Goal: Task Accomplishment & Management: Complete application form

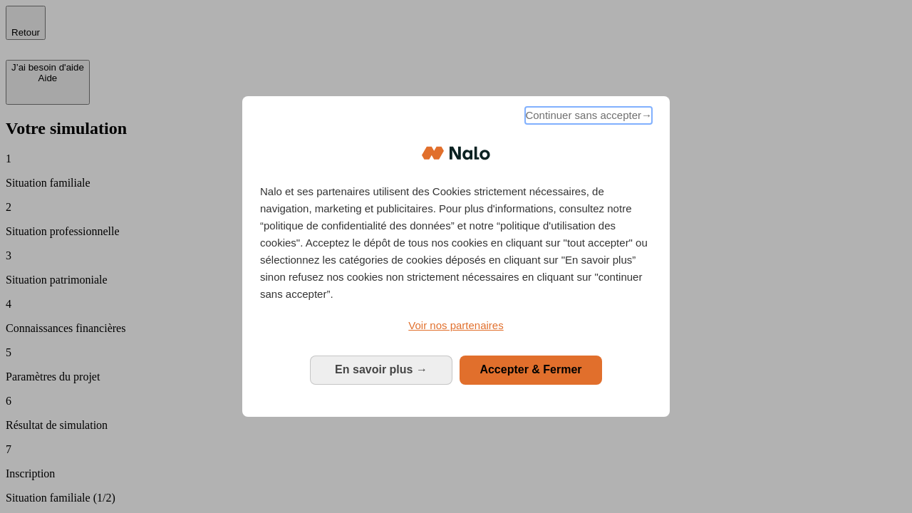
click at [587, 118] on span "Continuer sans accepter →" at bounding box center [588, 115] width 127 height 17
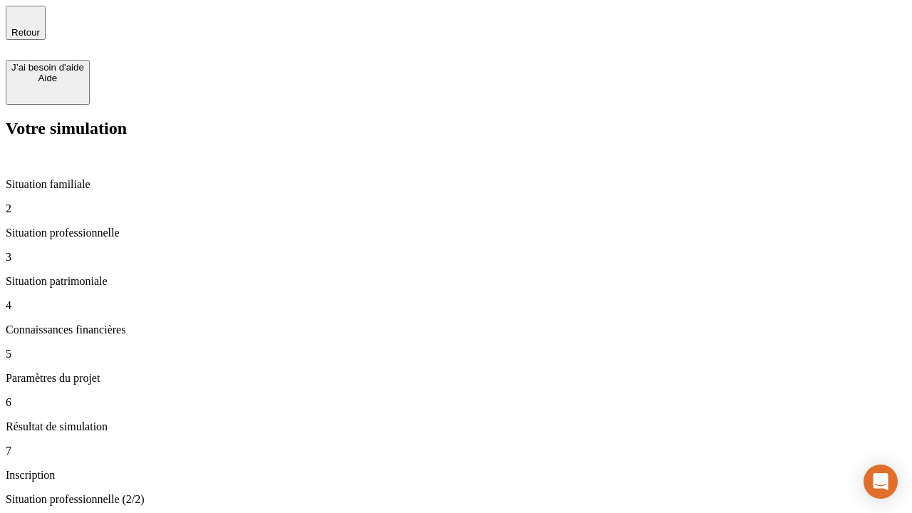
type input "30 000"
type input "40 000"
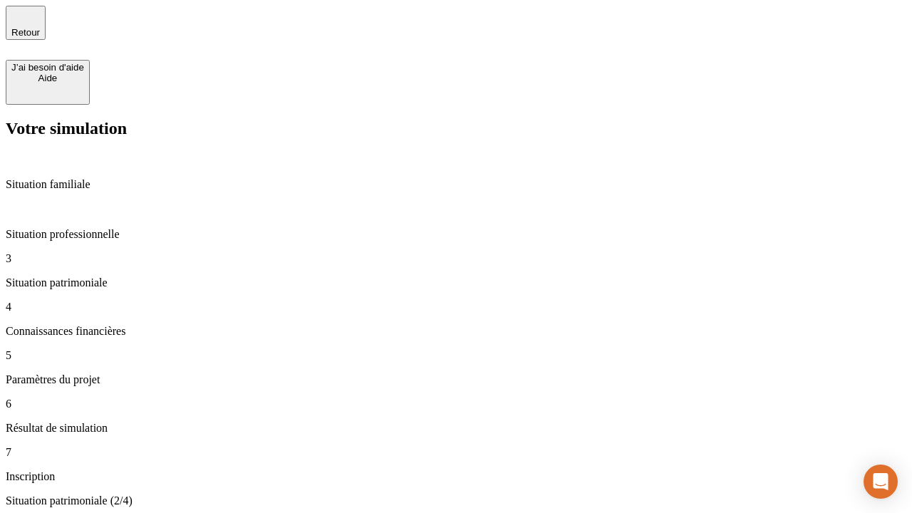
type input "1 100"
type input "20"
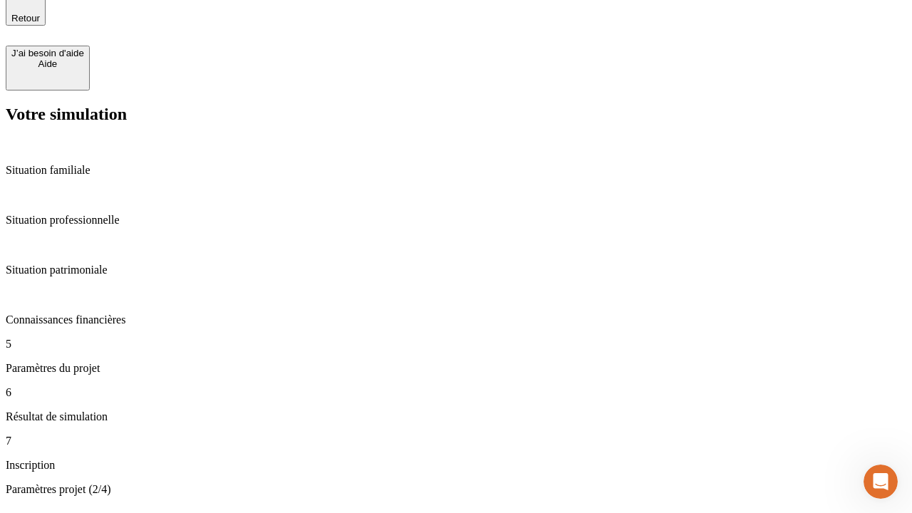
type input "40"
type input "62"
type input "50 000"
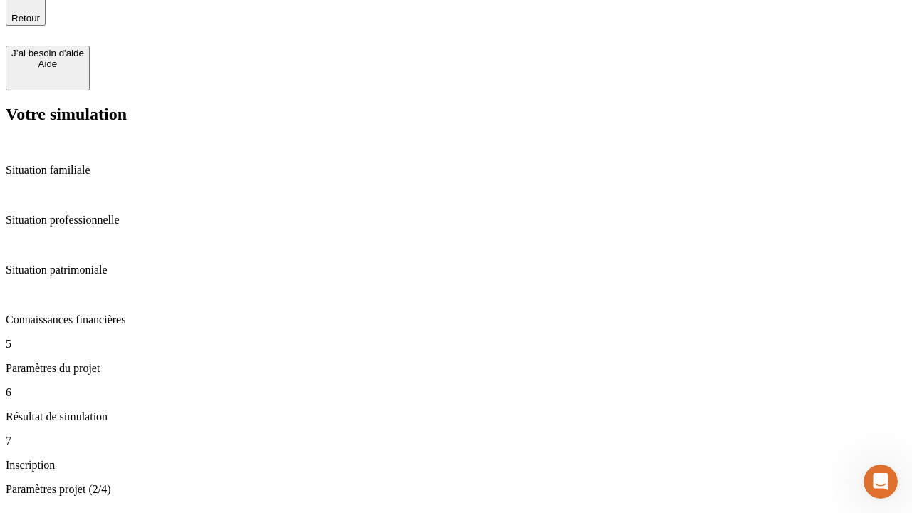
type input "640"
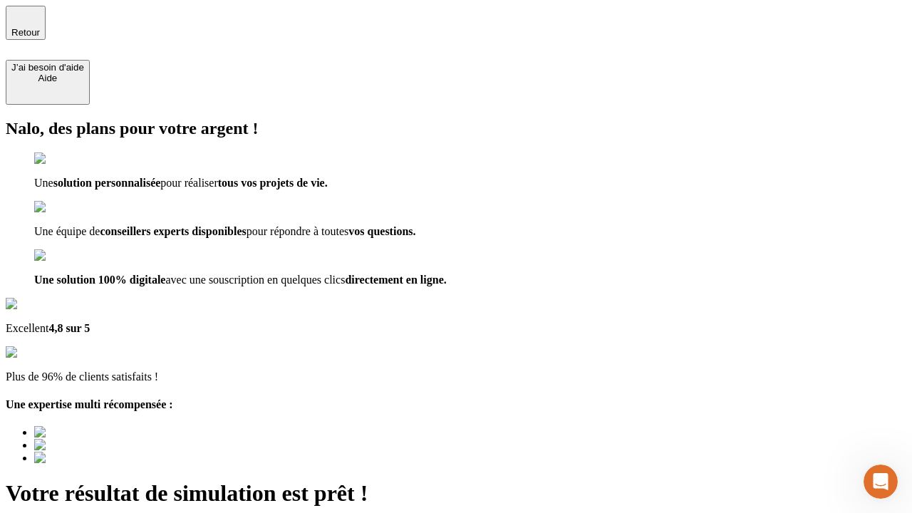
type input "[EMAIL_ADDRESS][DOMAIN_NAME]"
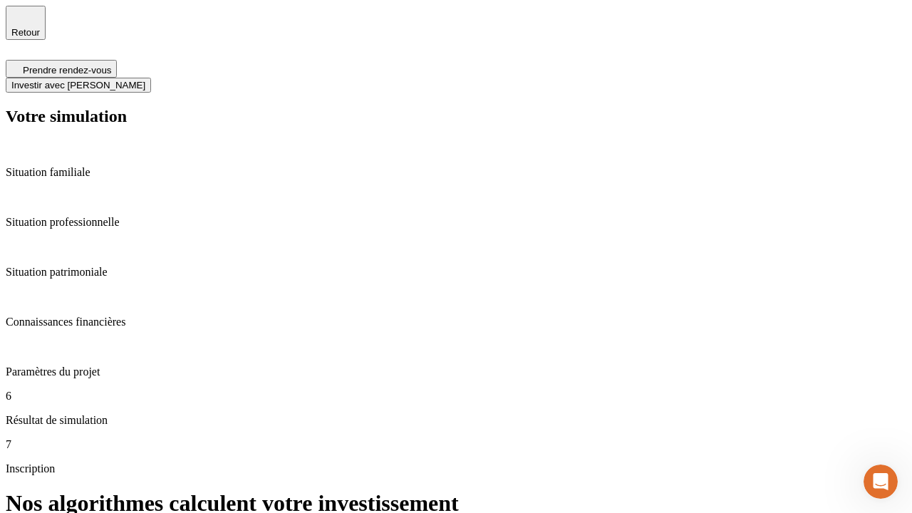
scroll to position [6, 0]
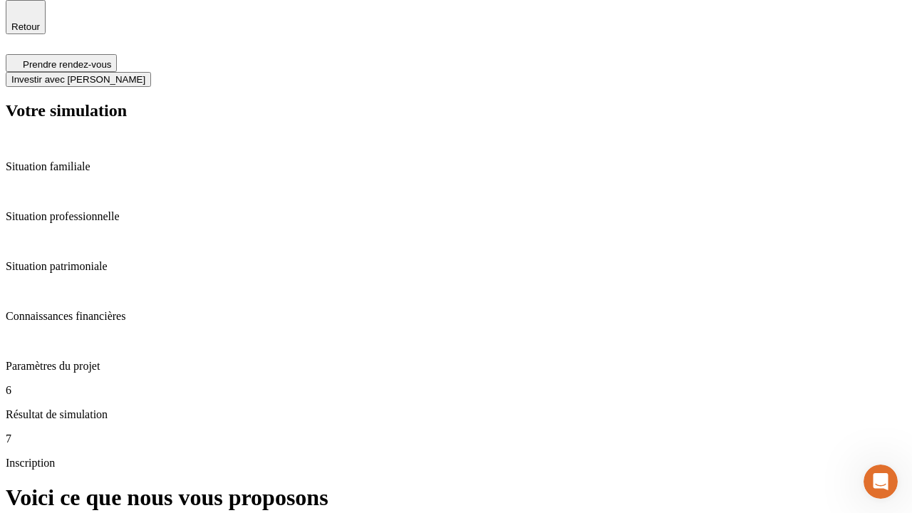
click at [145, 74] on span "Investir avec [PERSON_NAME]" at bounding box center [78, 79] width 134 height 11
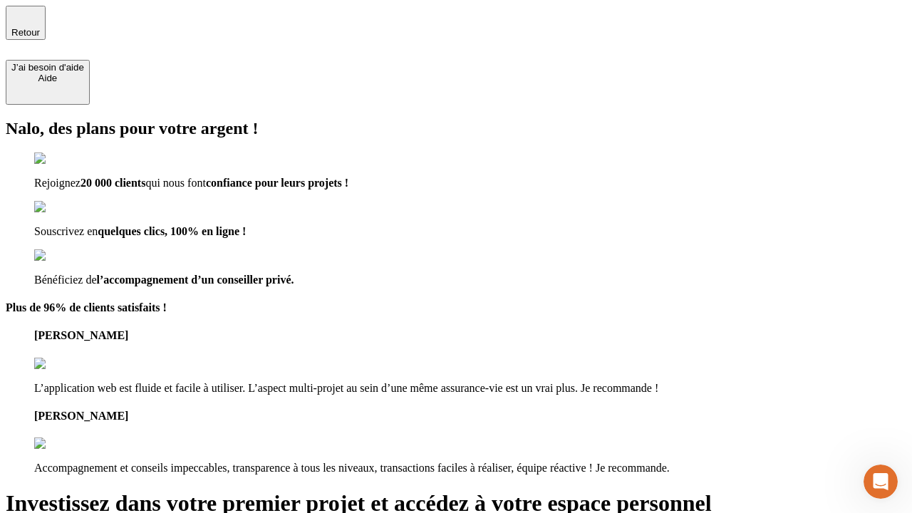
type input "[PERSON_NAME][EMAIL_ADDRESS][DOMAIN_NAME]"
